Goal: Information Seeking & Learning: Learn about a topic

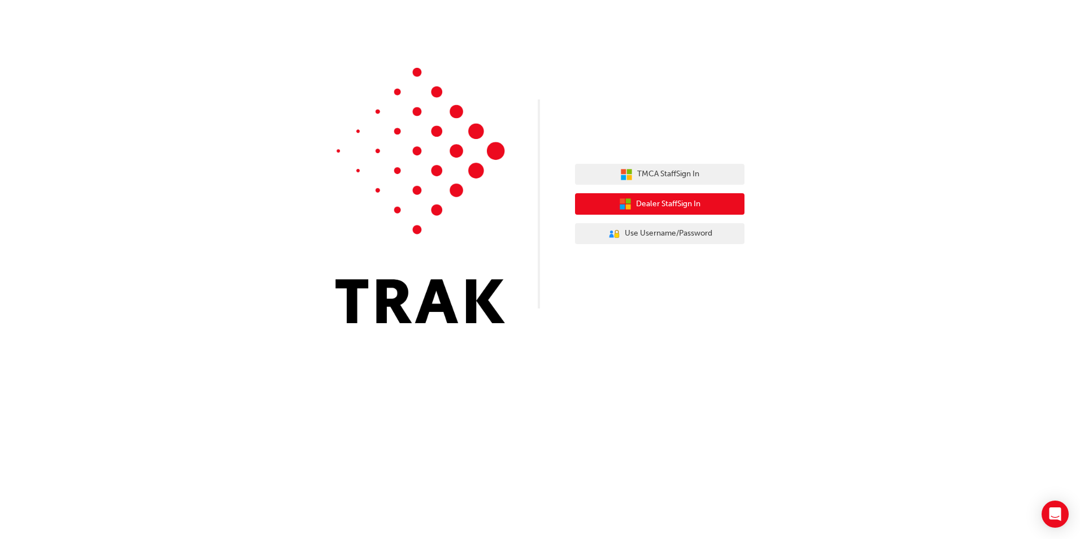
click at [608, 204] on button "Dealer Staff Sign In" at bounding box center [660, 203] width 170 height 21
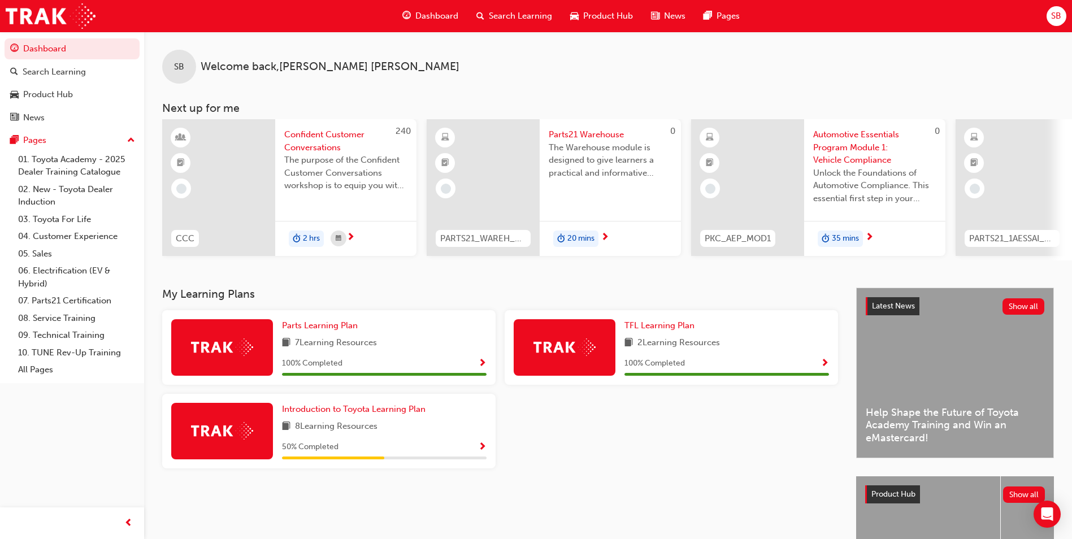
click at [609, 233] on span "next-icon" at bounding box center [605, 238] width 8 height 10
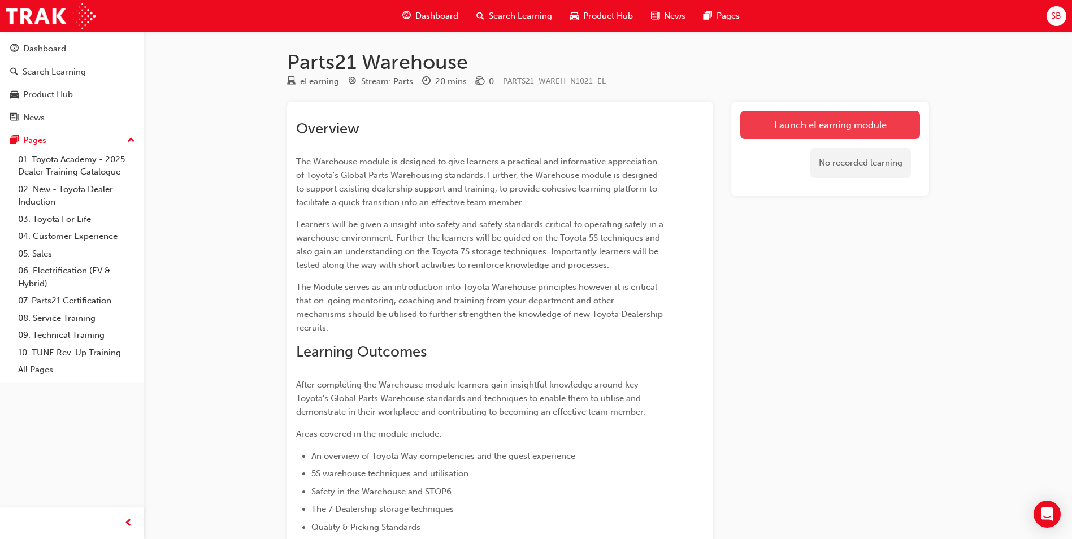
click at [847, 132] on link "Launch eLearning module" at bounding box center [830, 125] width 180 height 28
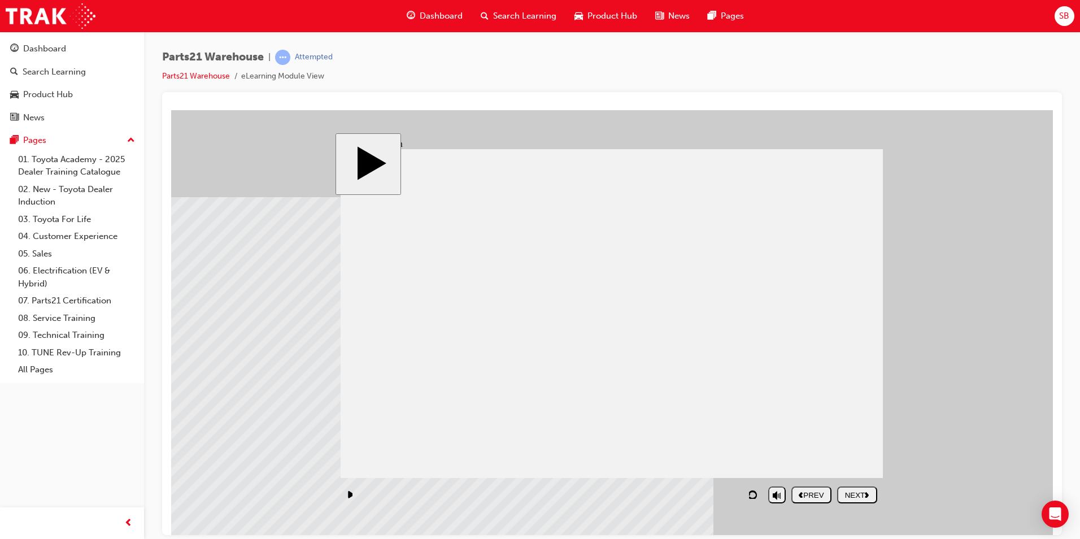
click at [860, 497] on div "NEXT" at bounding box center [857, 495] width 31 height 8
click at [859, 497] on div "NEXT" at bounding box center [857, 495] width 31 height 8
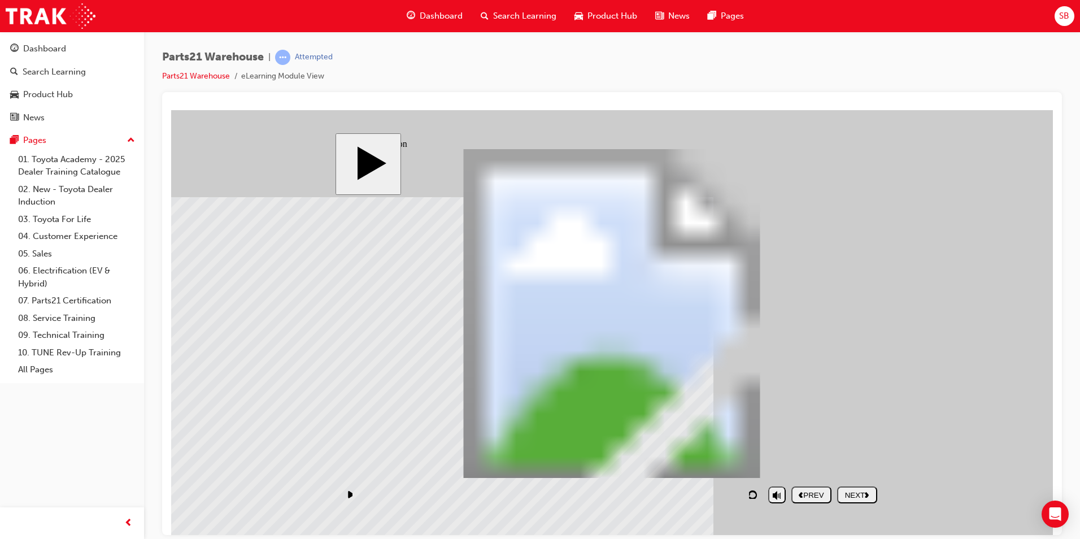
click at [850, 501] on button "NEXT" at bounding box center [857, 494] width 40 height 17
click at [873, 491] on div "NEXT" at bounding box center [857, 495] width 31 height 8
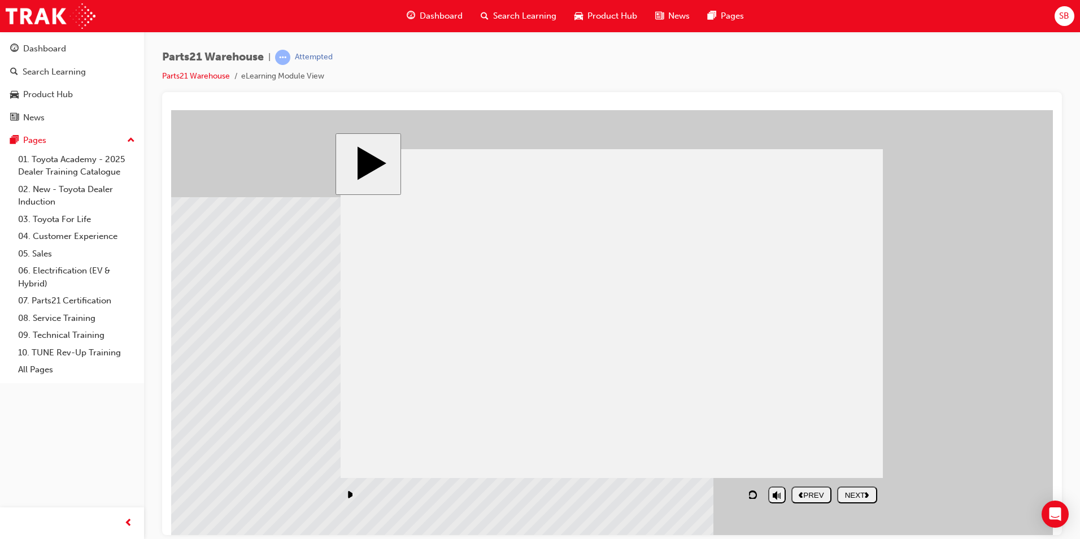
click at [862, 503] on button "NEXT" at bounding box center [857, 494] width 40 height 17
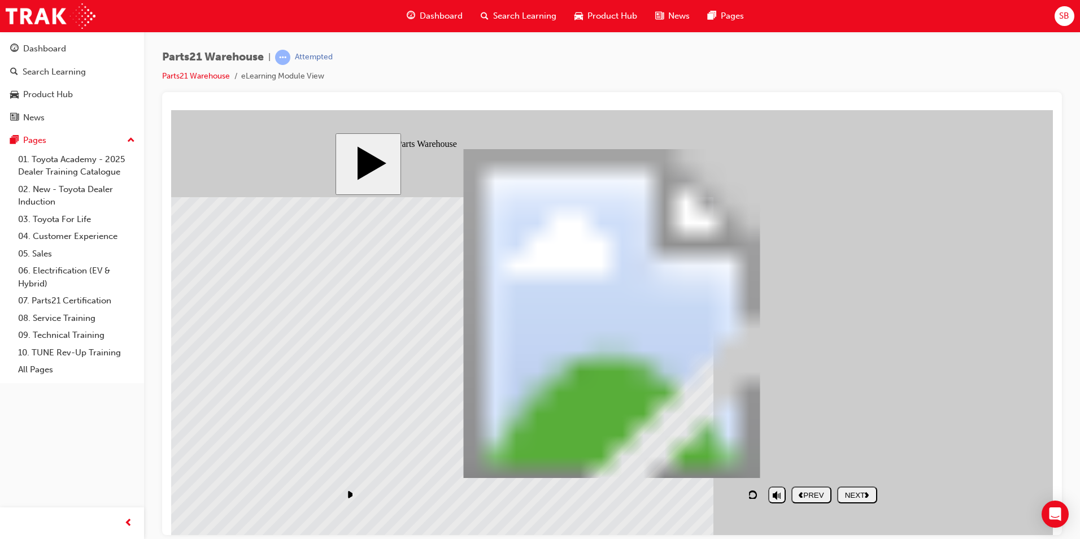
click at [862, 503] on button "NEXT" at bounding box center [857, 494] width 40 height 17
click at [850, 493] on div "NEXT" at bounding box center [857, 495] width 31 height 8
click at [864, 496] on div "NEXT" at bounding box center [857, 495] width 31 height 8
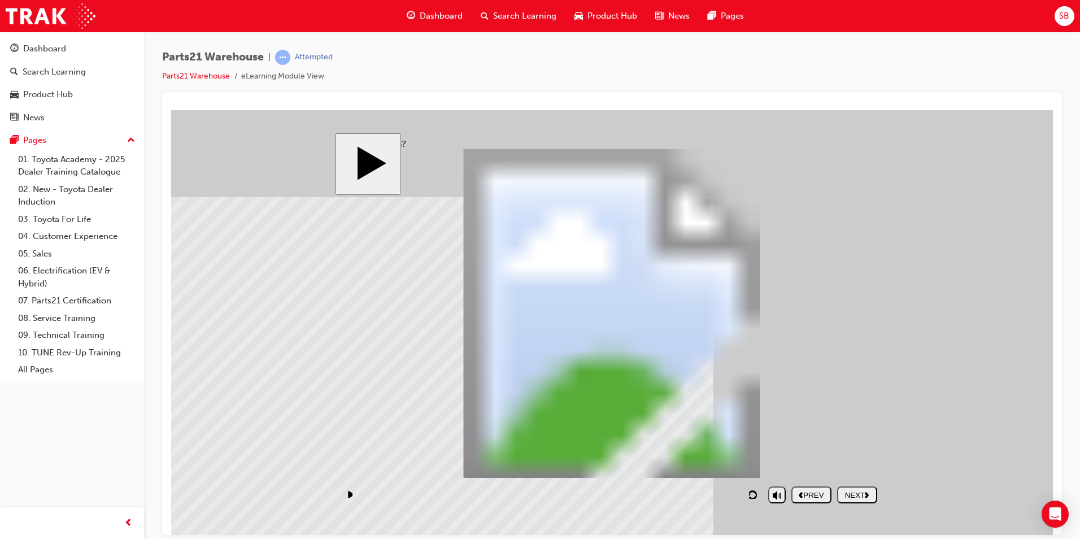
click at [853, 502] on button "NEXT" at bounding box center [857, 494] width 40 height 17
click at [866, 493] on use "next" at bounding box center [867, 495] width 4 height 6
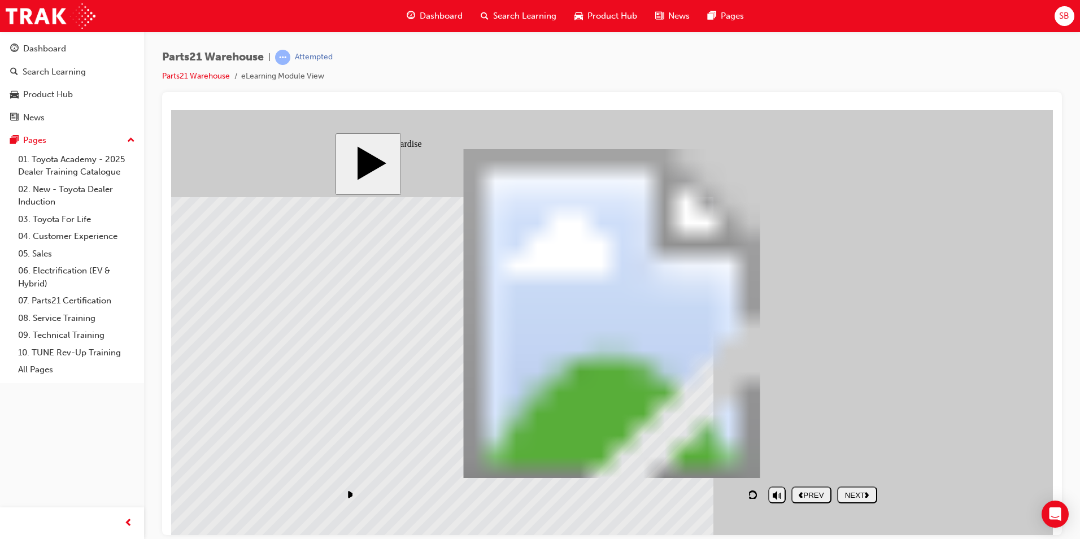
click at [856, 497] on div "NEXT" at bounding box center [857, 495] width 31 height 8
click at [857, 493] on div "NEXT" at bounding box center [857, 495] width 31 height 8
click at [874, 489] on button "NEXT" at bounding box center [857, 494] width 40 height 17
click at [860, 493] on div "NEXT" at bounding box center [857, 495] width 31 height 8
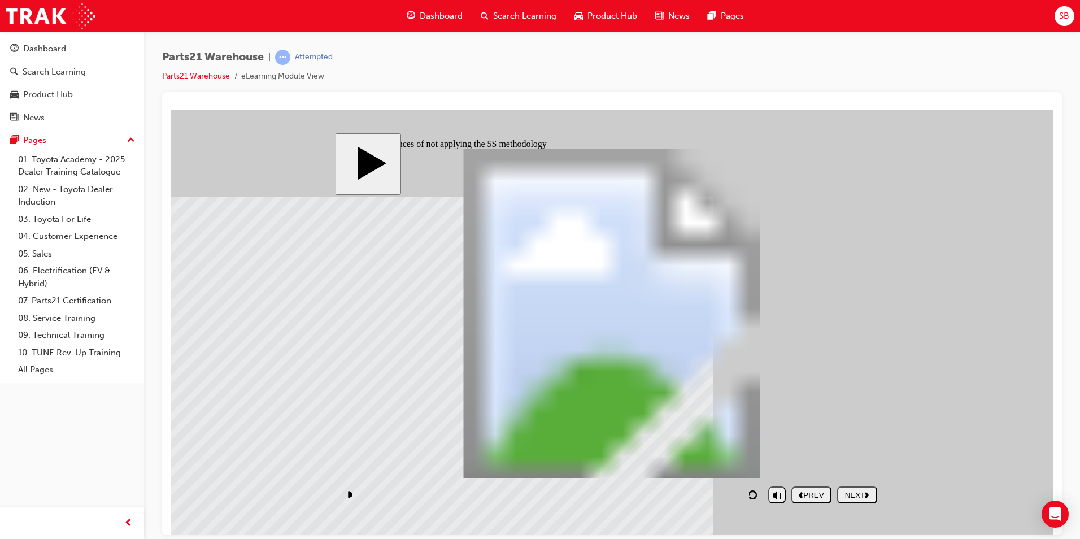
click at [860, 501] on button "NEXT" at bounding box center [857, 494] width 40 height 17
click at [863, 500] on button "NEXT" at bounding box center [857, 494] width 40 height 17
click at [855, 497] on div "NEXT" at bounding box center [857, 495] width 31 height 8
click at [855, 491] on div "NEXT" at bounding box center [857, 495] width 31 height 8
click at [847, 494] on nav "PREV NEXT SUBMIT" at bounding box center [835, 494] width 86 height 26
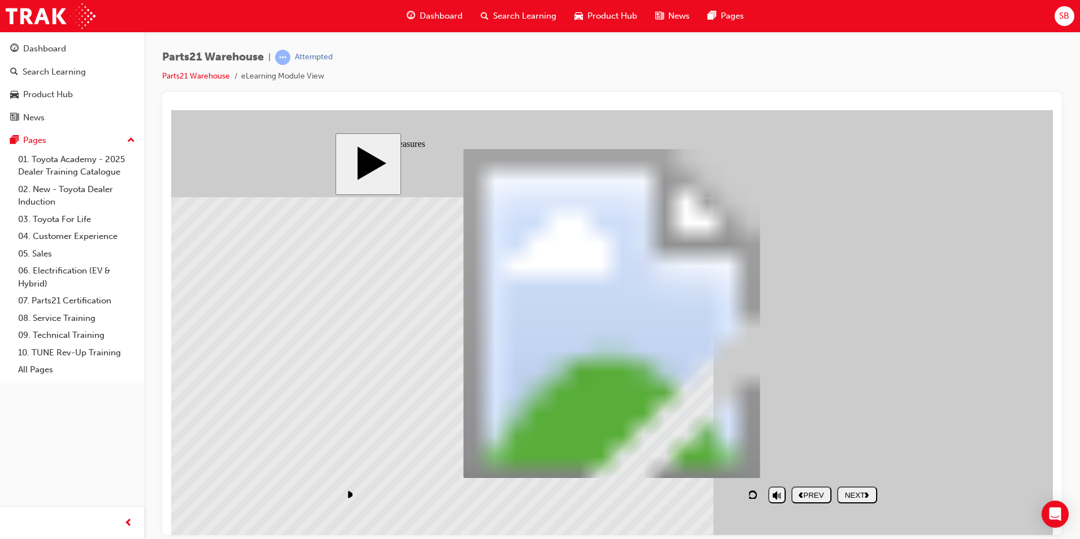
click at [847, 494] on div "NEXT" at bounding box center [857, 495] width 31 height 8
click at [850, 494] on nav "PREV NEXT SUBMIT" at bounding box center [835, 494] width 86 height 26
click at [853, 494] on nav "PREV NEXT SUBMIT" at bounding box center [835, 494] width 86 height 26
click at [854, 494] on div "NEXT" at bounding box center [857, 495] width 31 height 8
click at [861, 494] on nav "PREV NEXT SUBMIT" at bounding box center [835, 494] width 86 height 26
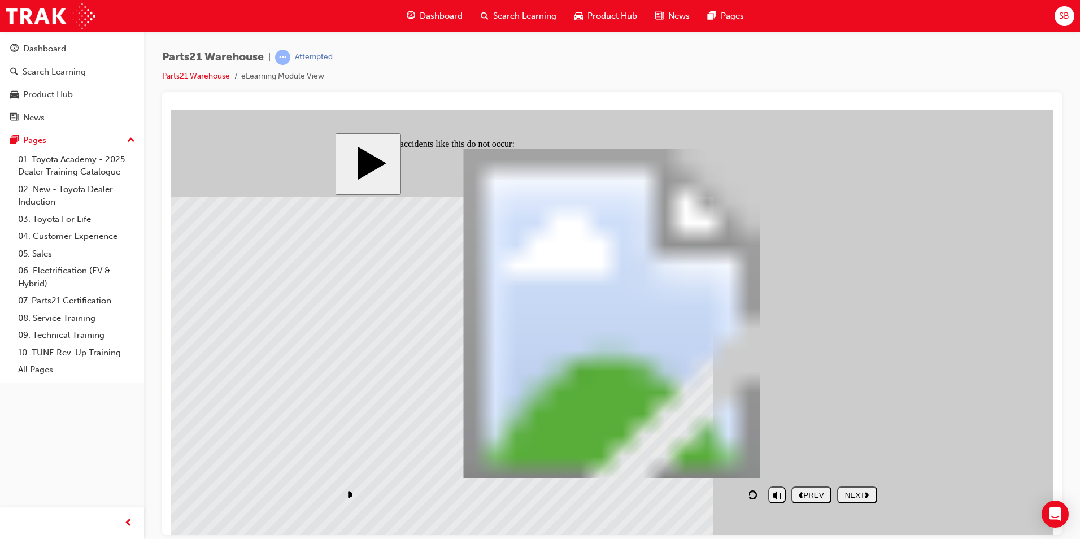
click at [861, 494] on div "NEXT" at bounding box center [857, 495] width 31 height 8
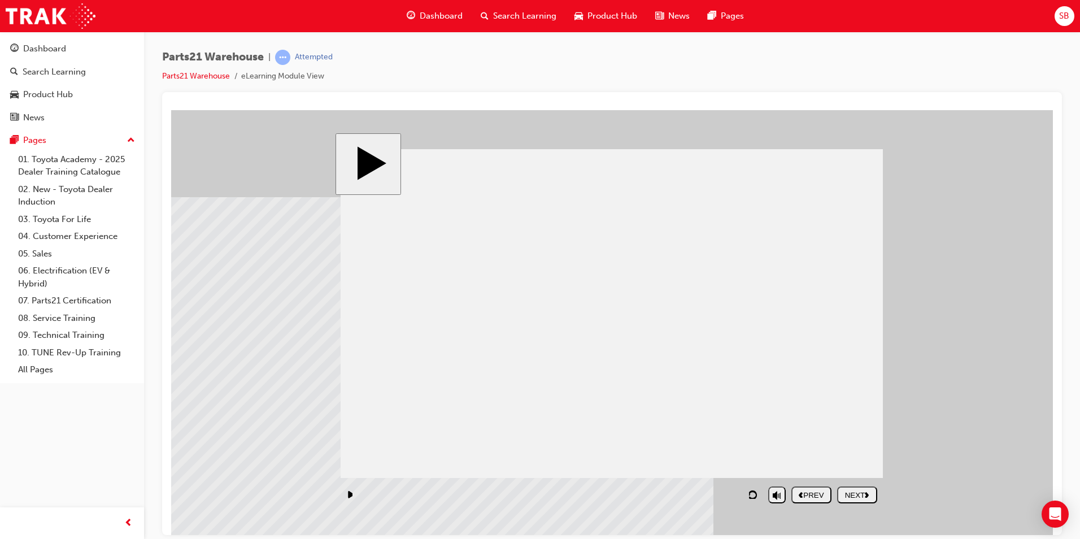
click at [858, 498] on div "NEXT" at bounding box center [857, 495] width 31 height 8
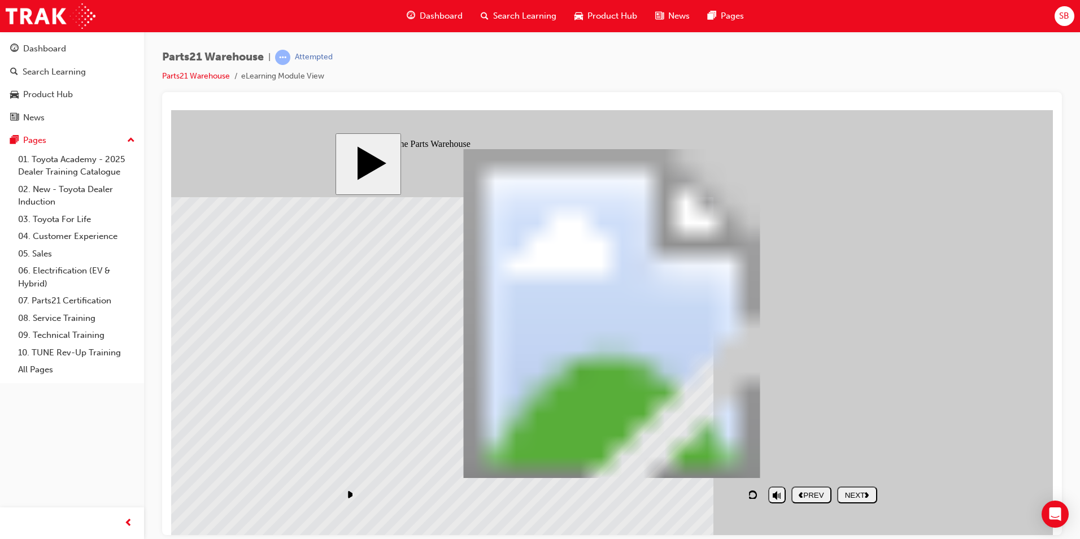
click at [857, 494] on div "NEXT" at bounding box center [857, 495] width 31 height 8
click at [856, 497] on div "NEXT" at bounding box center [857, 495] width 31 height 8
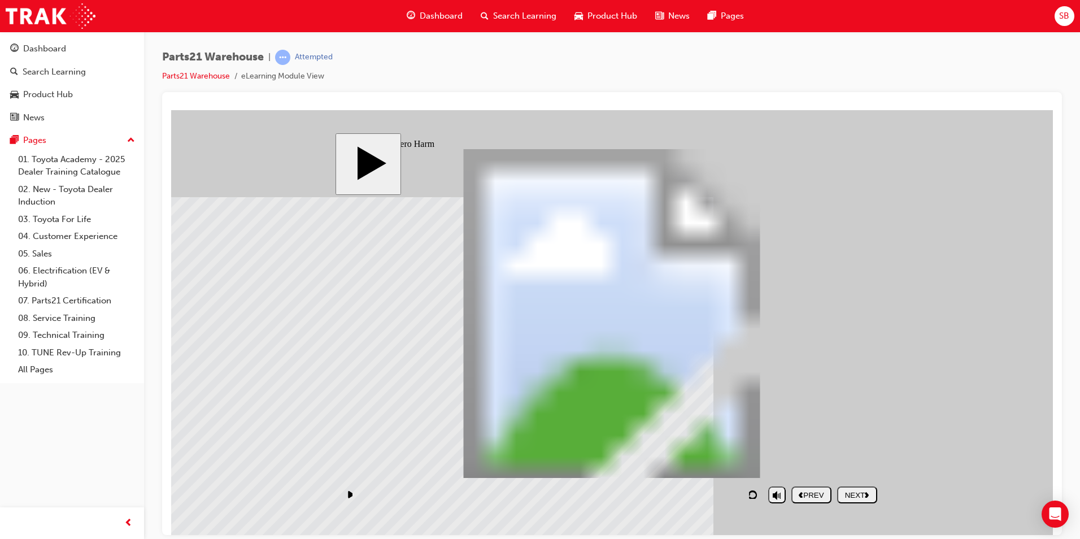
drag, startPoint x: 559, startPoint y: 389, endPoint x: 553, endPoint y: 397, distance: 9.3
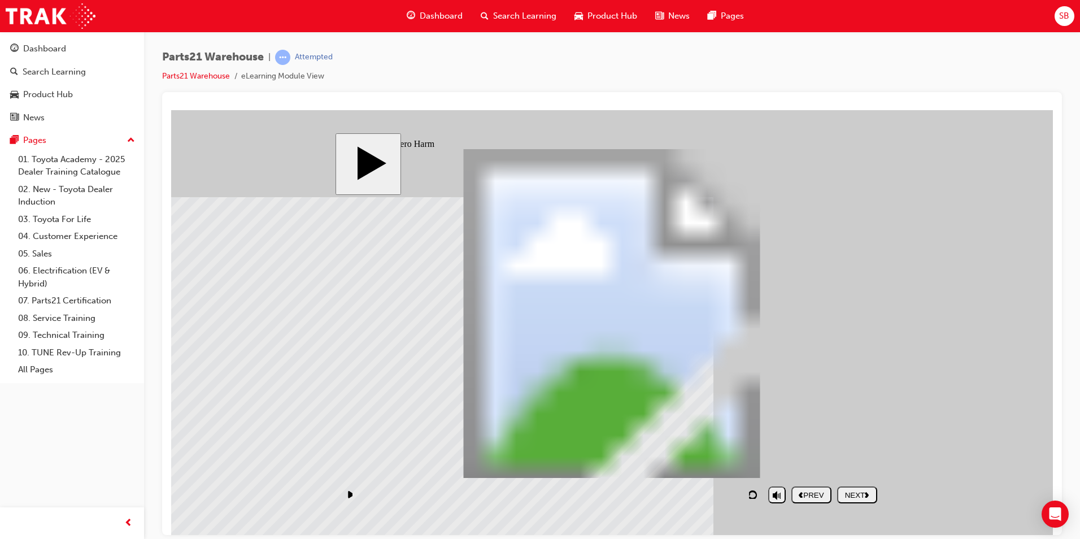
click at [853, 491] on div "NEXT" at bounding box center [857, 495] width 31 height 8
click at [859, 493] on div "NEXT" at bounding box center [857, 495] width 31 height 8
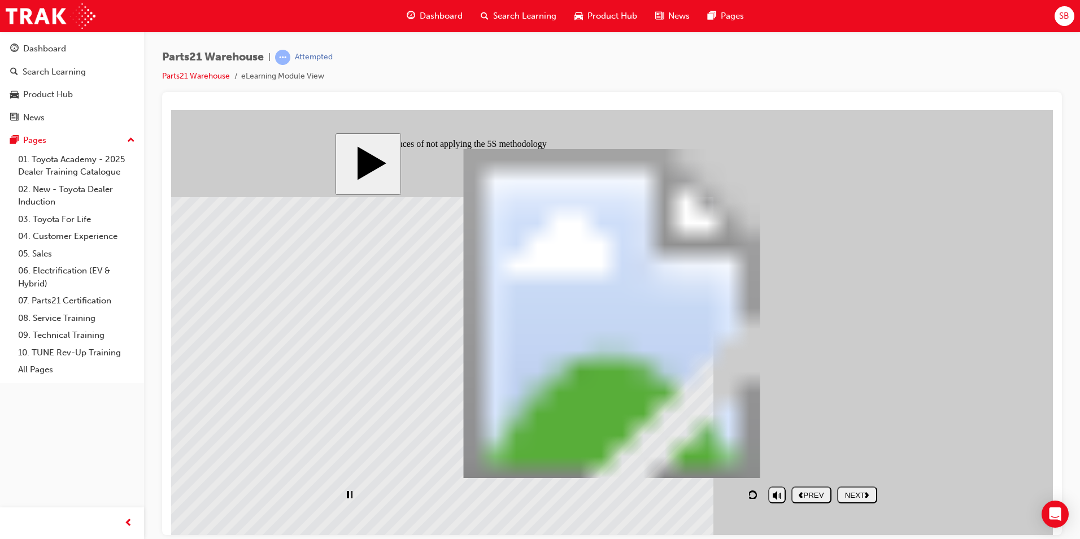
click at [859, 493] on div "NEXT" at bounding box center [857, 495] width 31 height 8
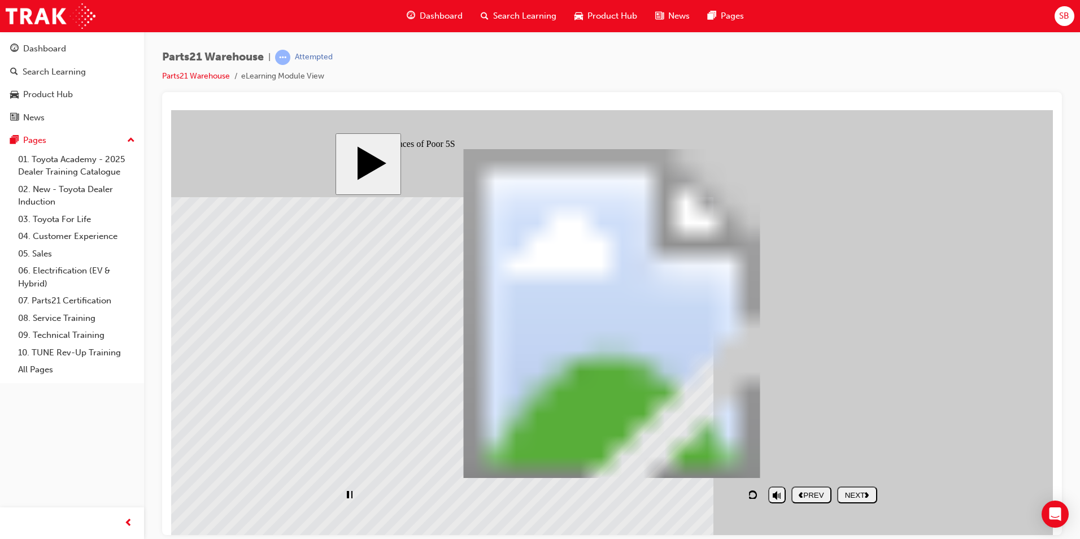
click at [859, 493] on div "NEXT" at bounding box center [857, 495] width 31 height 8
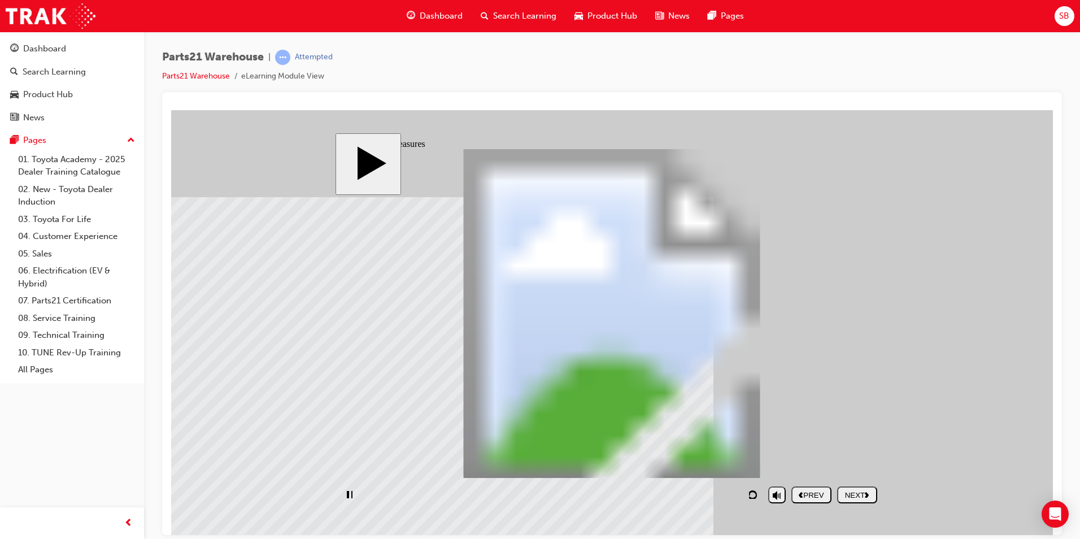
click at [859, 493] on div "NEXT" at bounding box center [857, 495] width 31 height 8
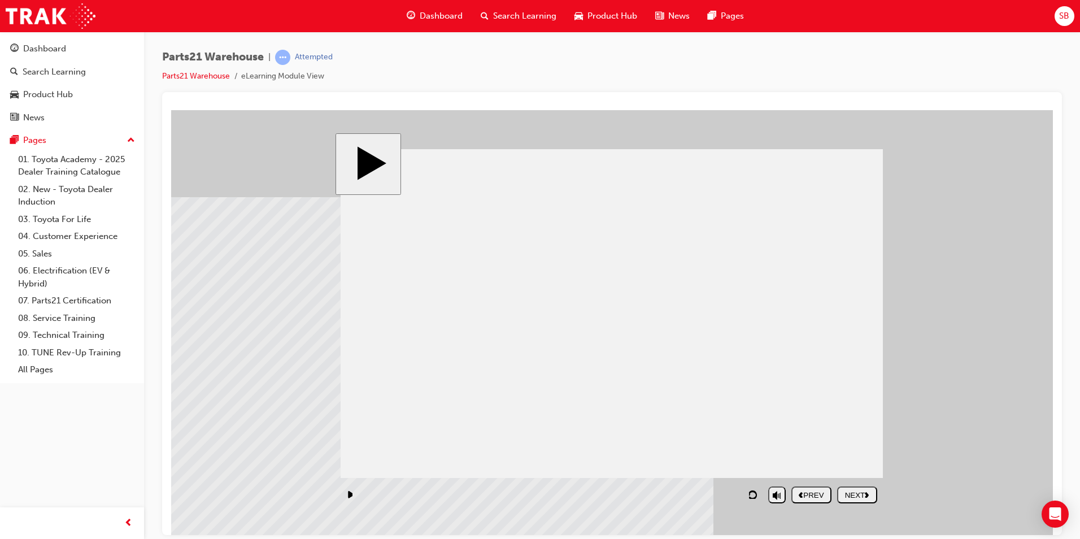
click at [859, 493] on div "NEXT" at bounding box center [857, 495] width 31 height 8
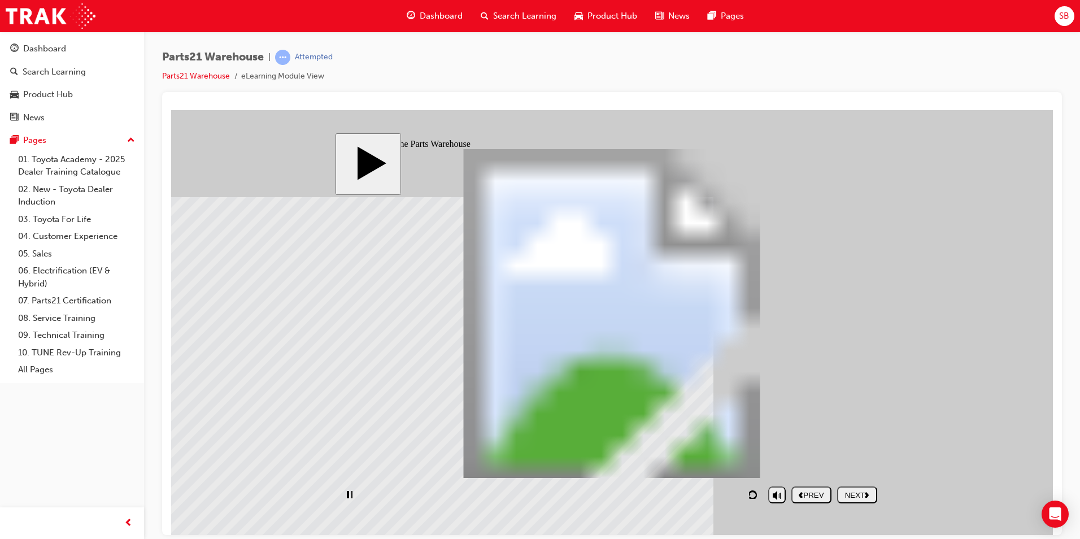
click at [859, 493] on div "NEXT" at bounding box center [857, 495] width 31 height 8
click at [859, 492] on div "NEXT" at bounding box center [857, 495] width 31 height 8
click at [859, 492] on div "SUBMIT" at bounding box center [857, 495] width 31 height 8
drag, startPoint x: 807, startPoint y: 411, endPoint x: 808, endPoint y: 267, distance: 143.5
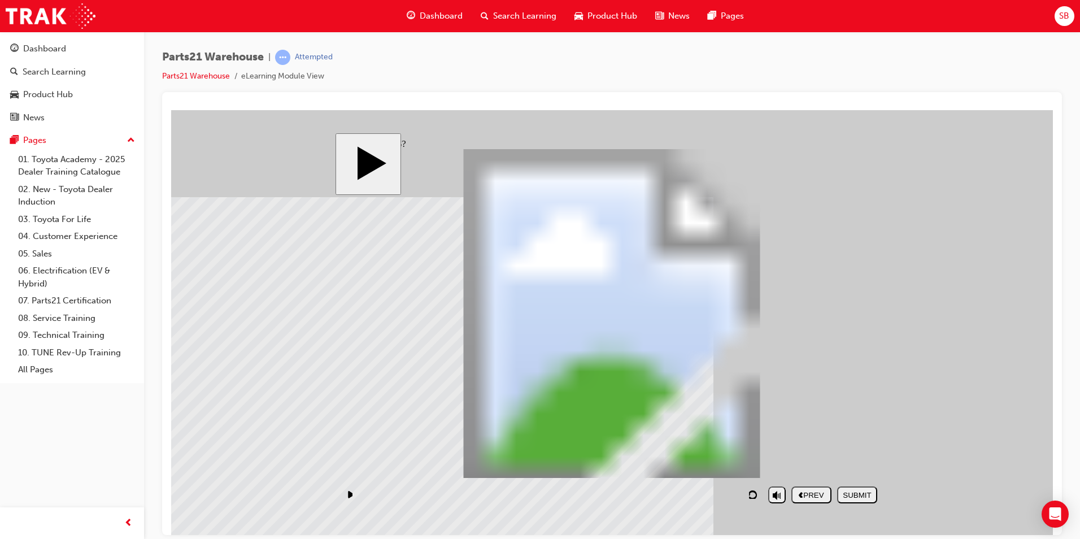
drag, startPoint x: 667, startPoint y: 448, endPoint x: 827, endPoint y: 302, distance: 215.6
drag, startPoint x: 607, startPoint y: 400, endPoint x: 476, endPoint y: 257, distance: 194.0
drag, startPoint x: 680, startPoint y: 398, endPoint x: 422, endPoint y: 323, distance: 268.8
drag, startPoint x: 759, startPoint y: 445, endPoint x: 453, endPoint y: 231, distance: 373.9
click at [850, 494] on div "SUBMIT" at bounding box center [857, 495] width 31 height 8
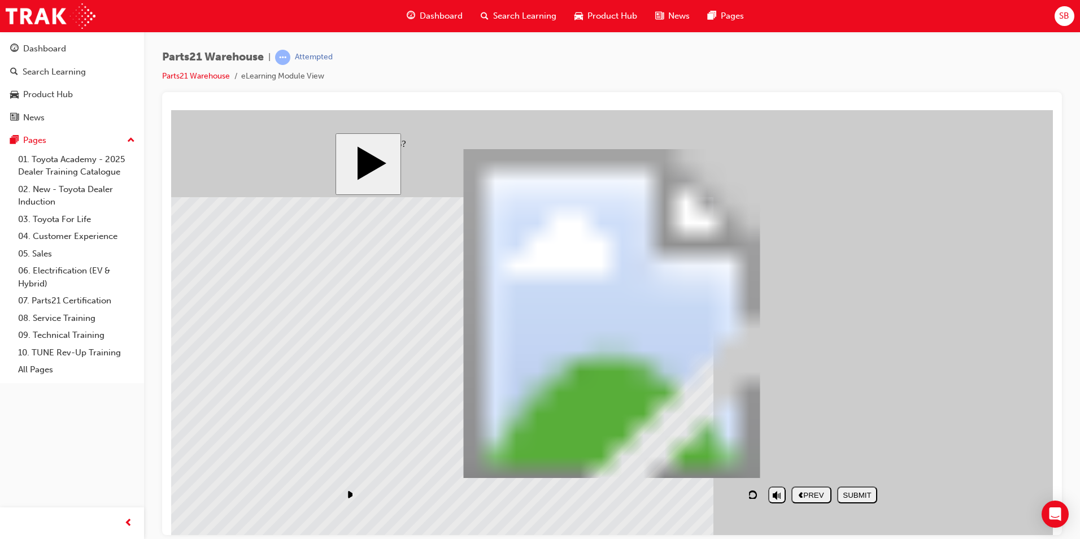
click at [869, 496] on polygon "next" at bounding box center [867, 495] width 4 height 6
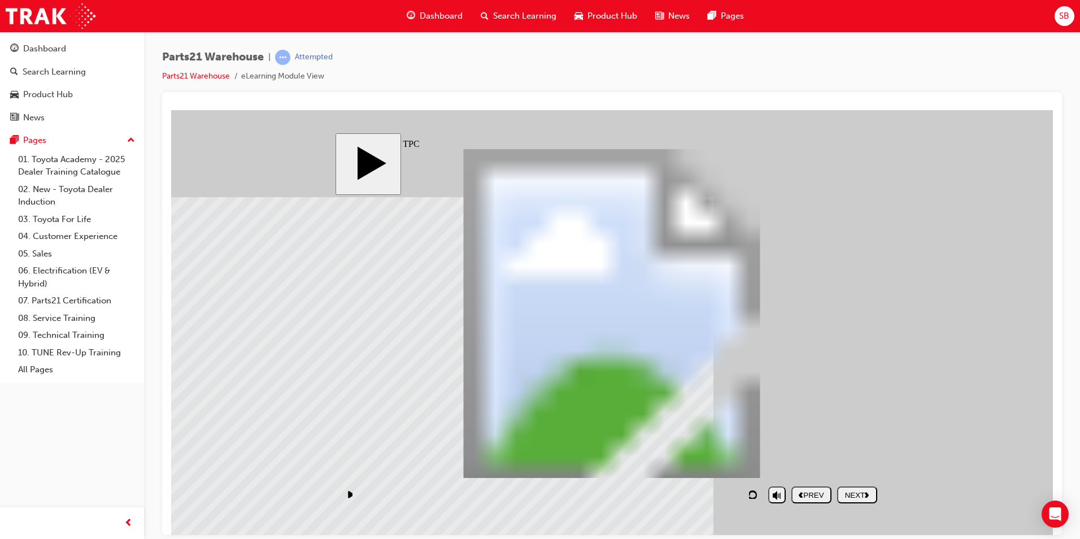
click at [863, 486] on button "NEXT" at bounding box center [857, 494] width 40 height 17
